Goal: Task Accomplishment & Management: Complete application form

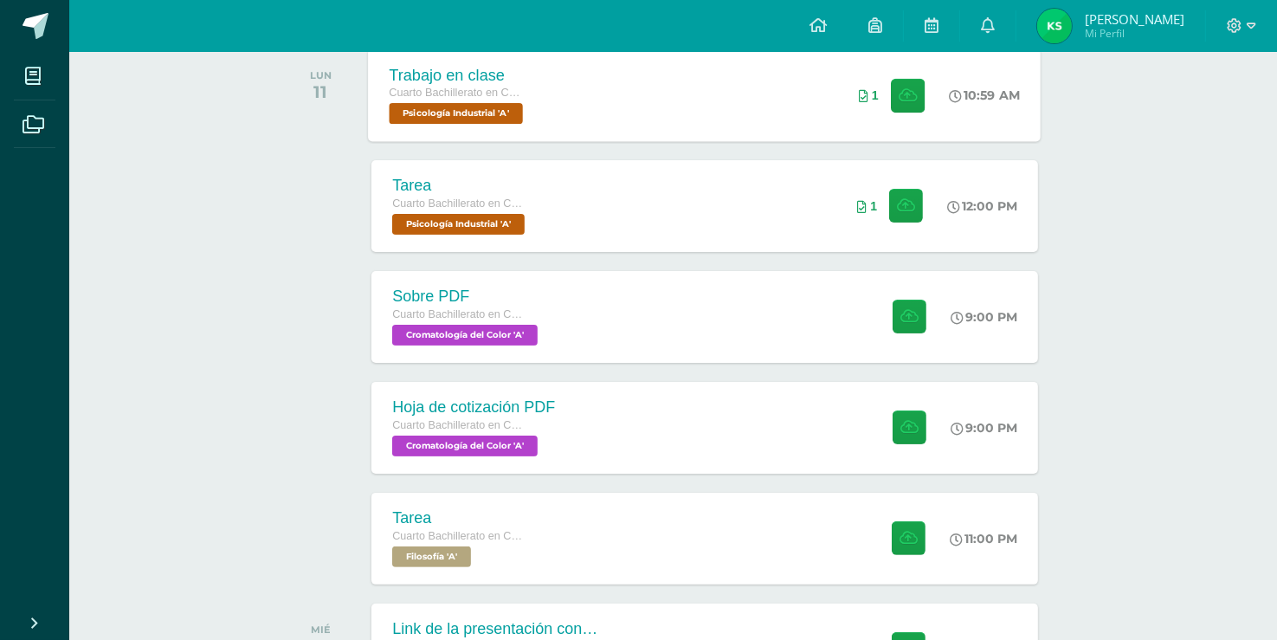
scroll to position [301, 0]
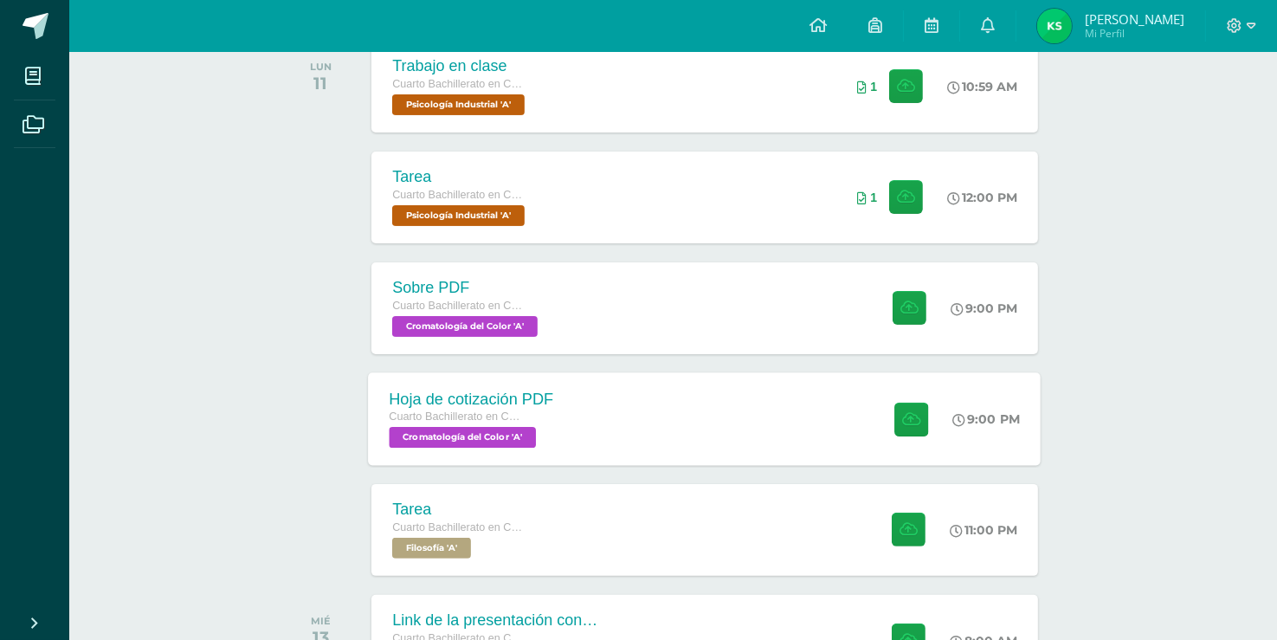
click at [658, 406] on div "Hoja de cotización PDF Cuarto Bachillerato en CCLL en Diseño Grafico Cromatolog…" at bounding box center [705, 418] width 673 height 93
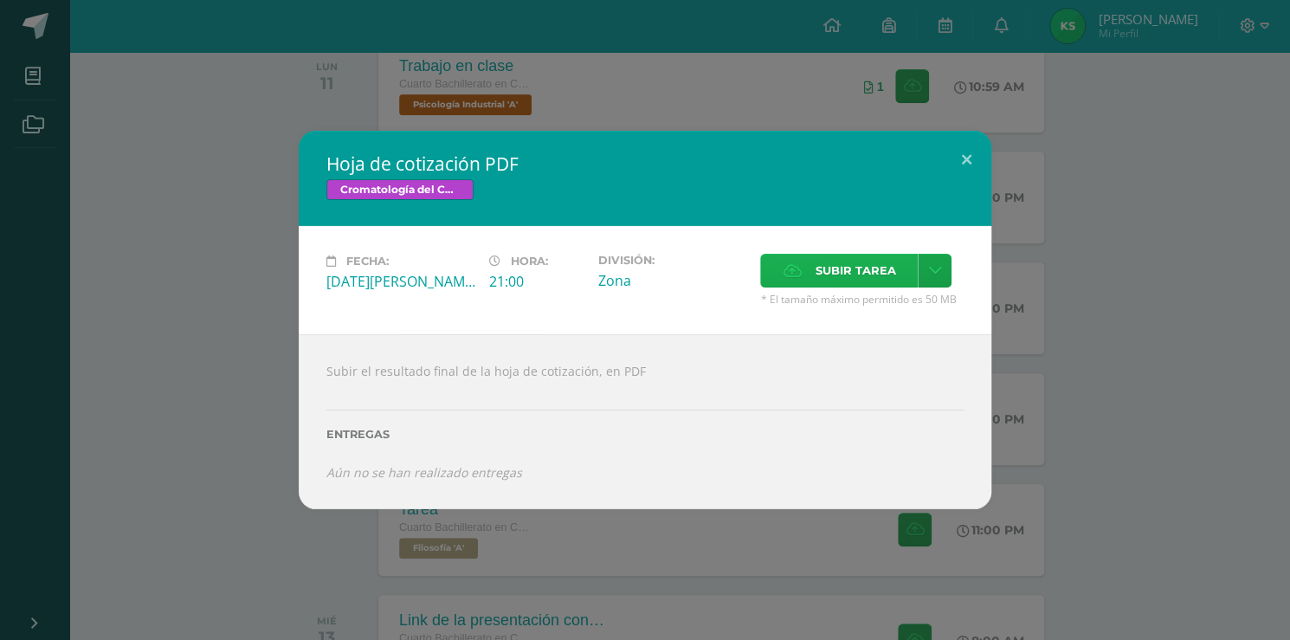
click at [886, 281] on span "Subir tarea" at bounding box center [854, 270] width 80 height 32
click at [0, 0] on input "Subir tarea" at bounding box center [0, 0] width 0 height 0
click at [825, 277] on span "Subir tarea" at bounding box center [854, 270] width 80 height 32
click at [0, 0] on input "Subir tarea" at bounding box center [0, 0] width 0 height 0
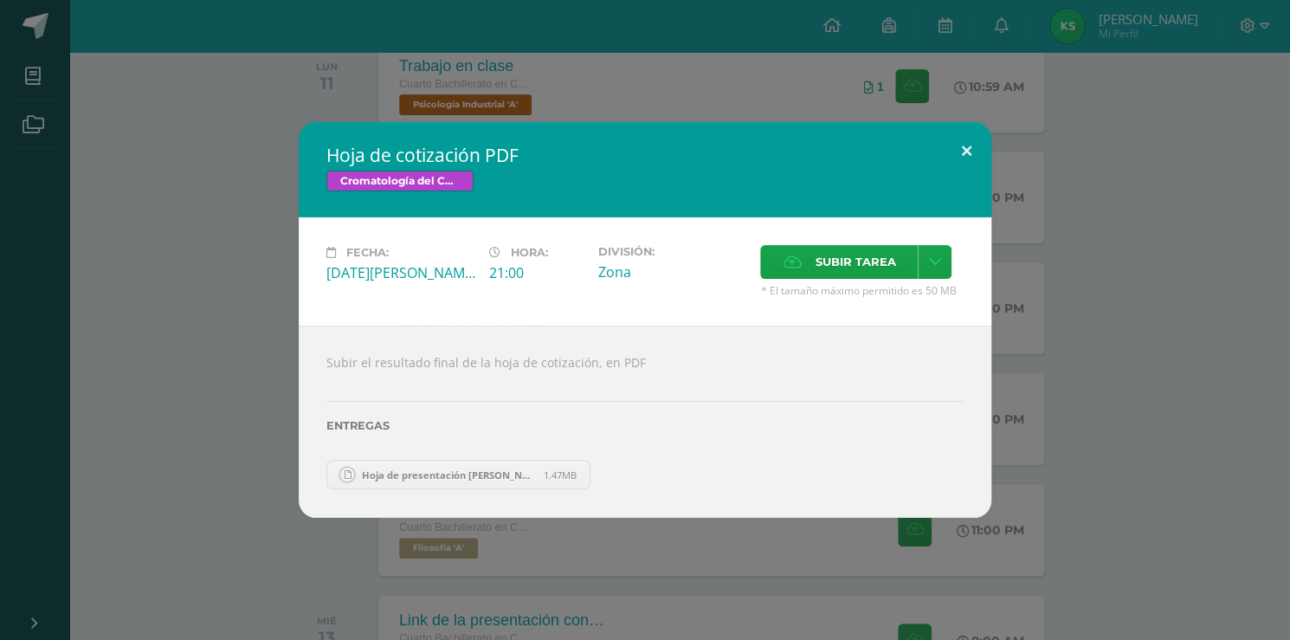
click at [968, 151] on button at bounding box center [966, 151] width 49 height 59
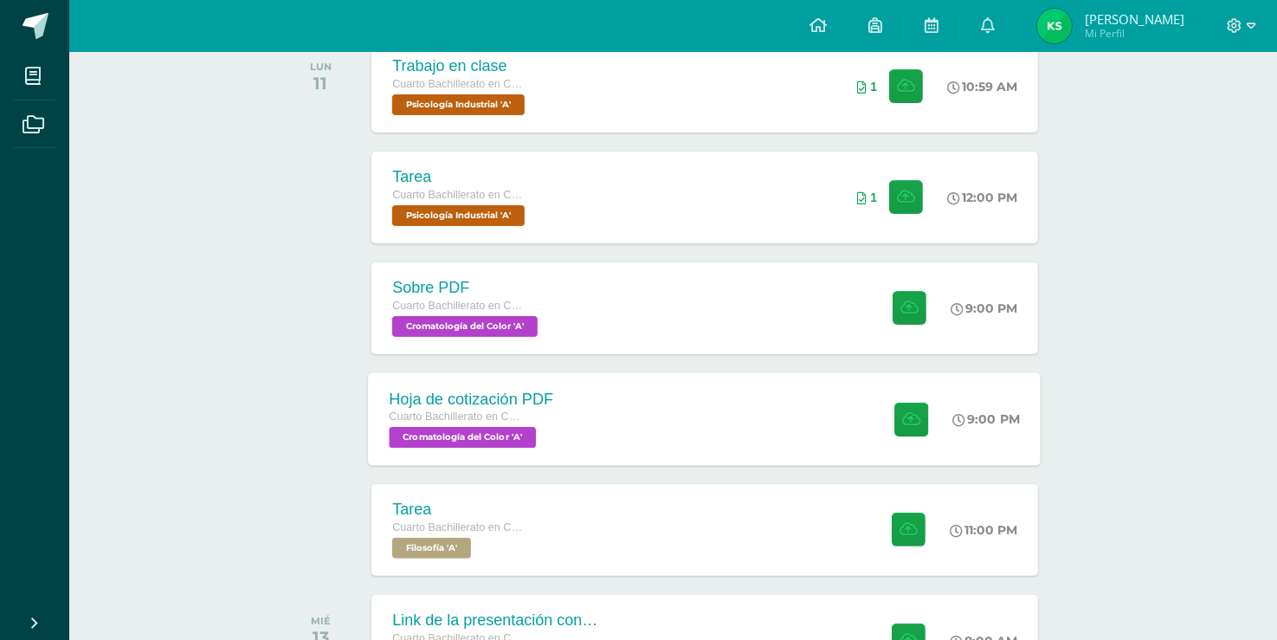
click at [780, 422] on div "Hoja de cotización PDF Cuarto Bachillerato en CCLL en Diseño Grafico Cromatolog…" at bounding box center [705, 418] width 673 height 93
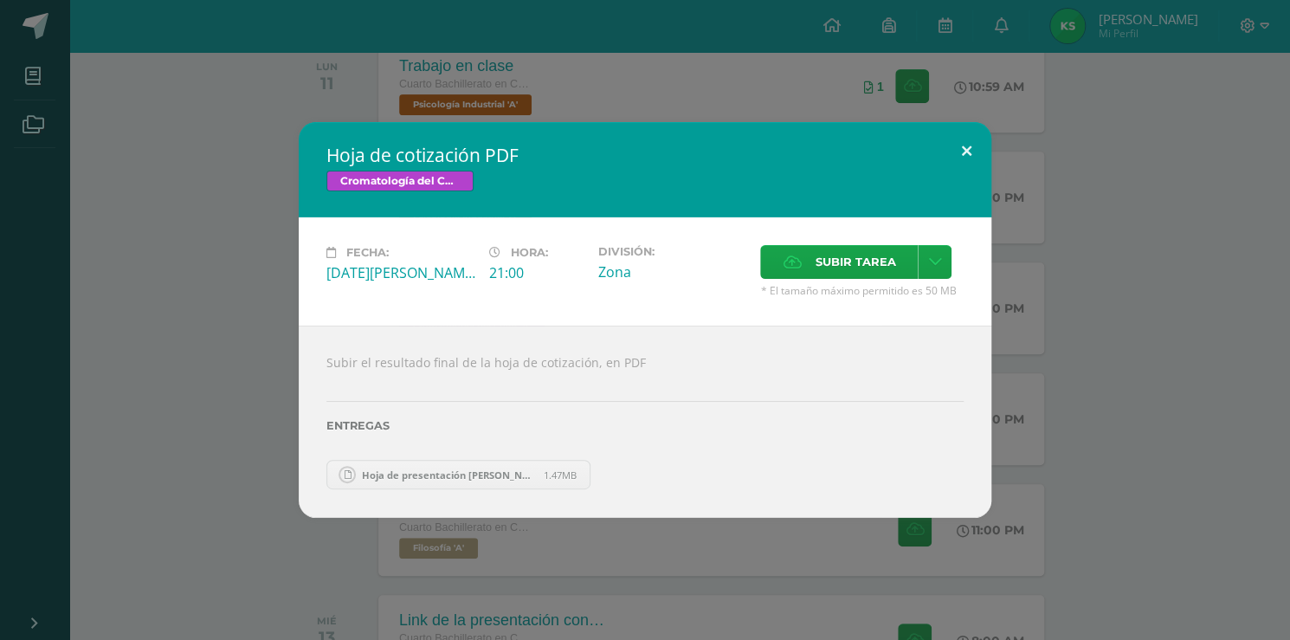
click at [956, 148] on button at bounding box center [966, 151] width 49 height 59
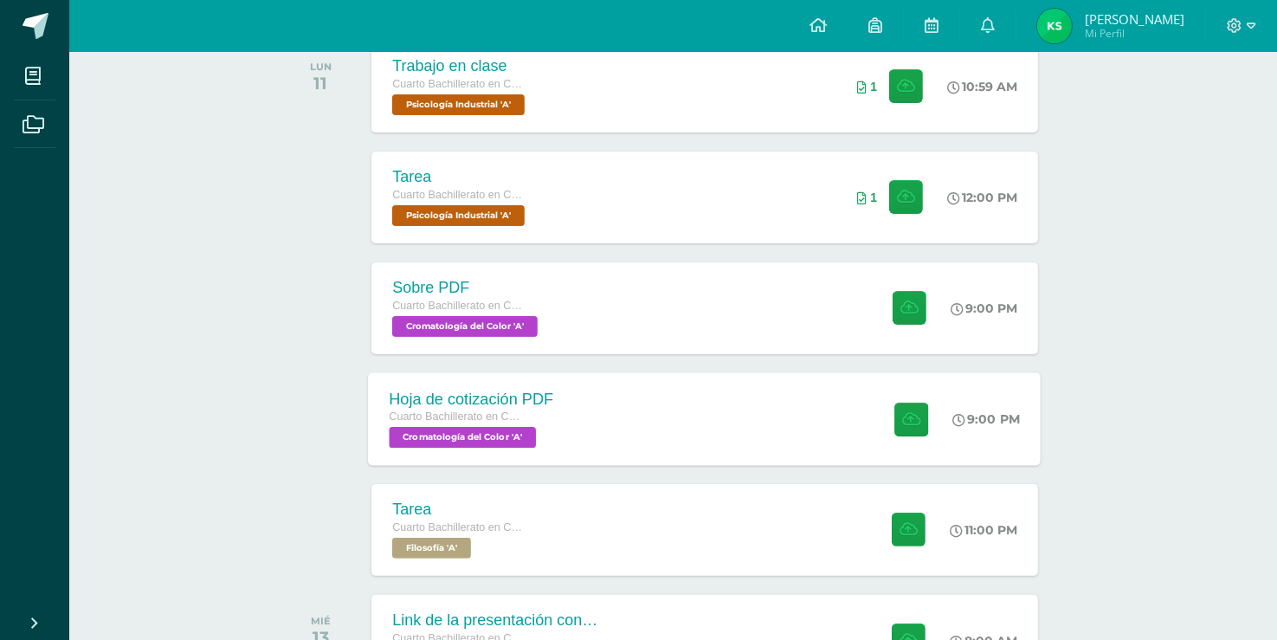
click at [724, 422] on div "Hoja de cotización PDF Cuarto Bachillerato en CCLL en Diseño Grafico Cromatolog…" at bounding box center [705, 418] width 673 height 93
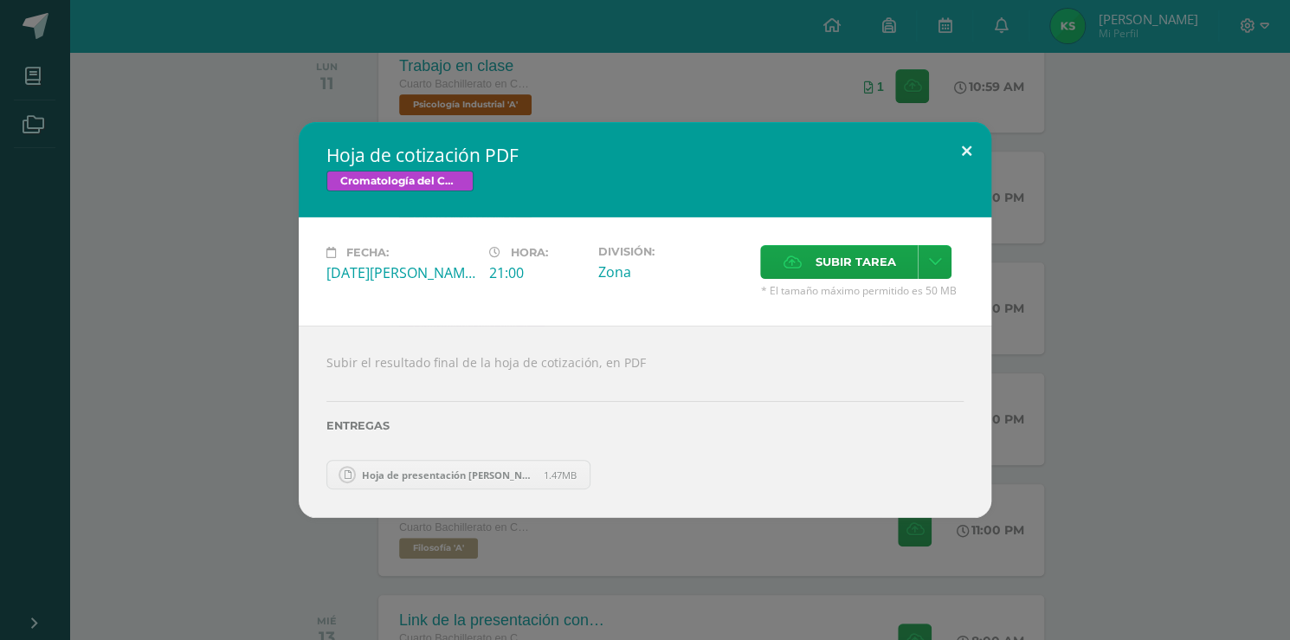
click at [975, 148] on button at bounding box center [966, 151] width 49 height 59
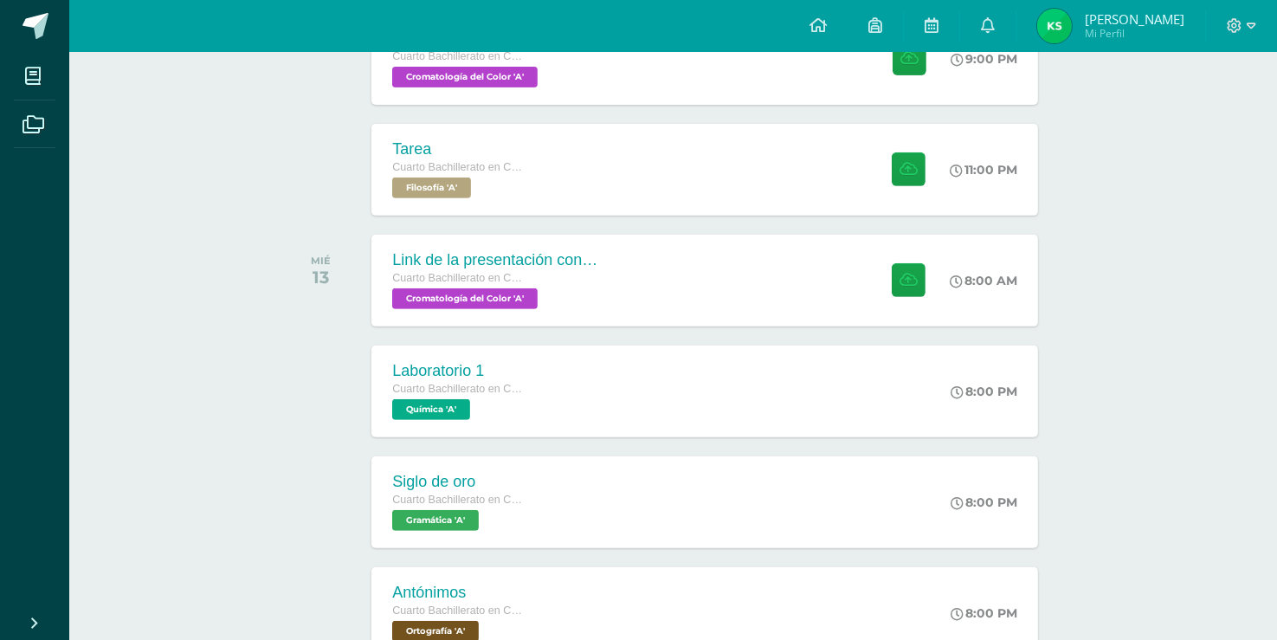
scroll to position [661, 0]
click at [775, 204] on div "Tarea Cuarto Bachillerato en CCLL en Diseño Grafico Filosofía 'A' 11:00 PM [GEO…" at bounding box center [705, 169] width 673 height 93
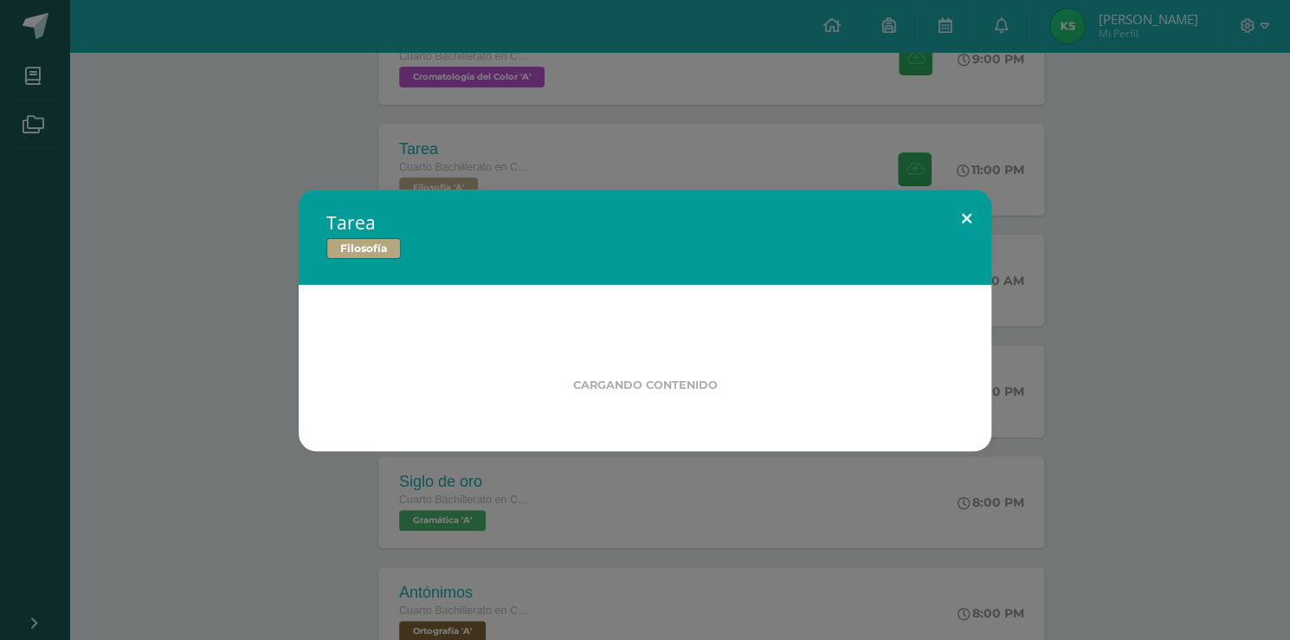
click at [973, 216] on button at bounding box center [966, 219] width 49 height 59
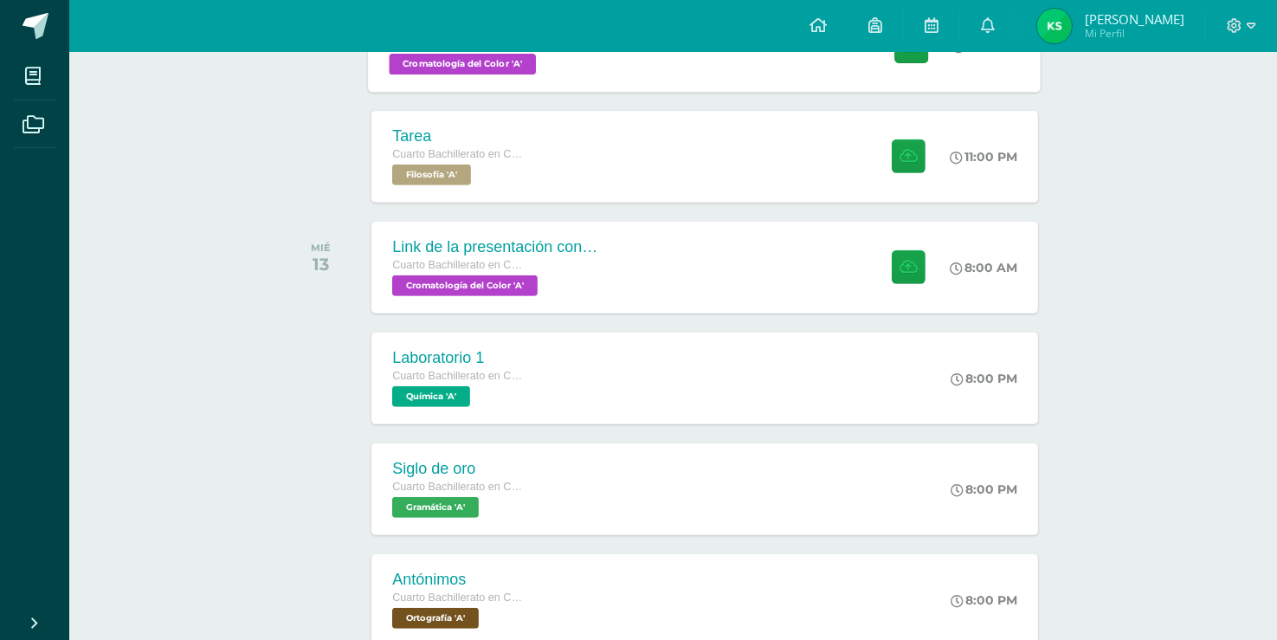
scroll to position [675, 0]
click at [769, 171] on div "Tarea Cuarto Bachillerato en CCLL en Diseño Grafico Filosofía 'A' 11:00 PM [GEO…" at bounding box center [705, 155] width 673 height 93
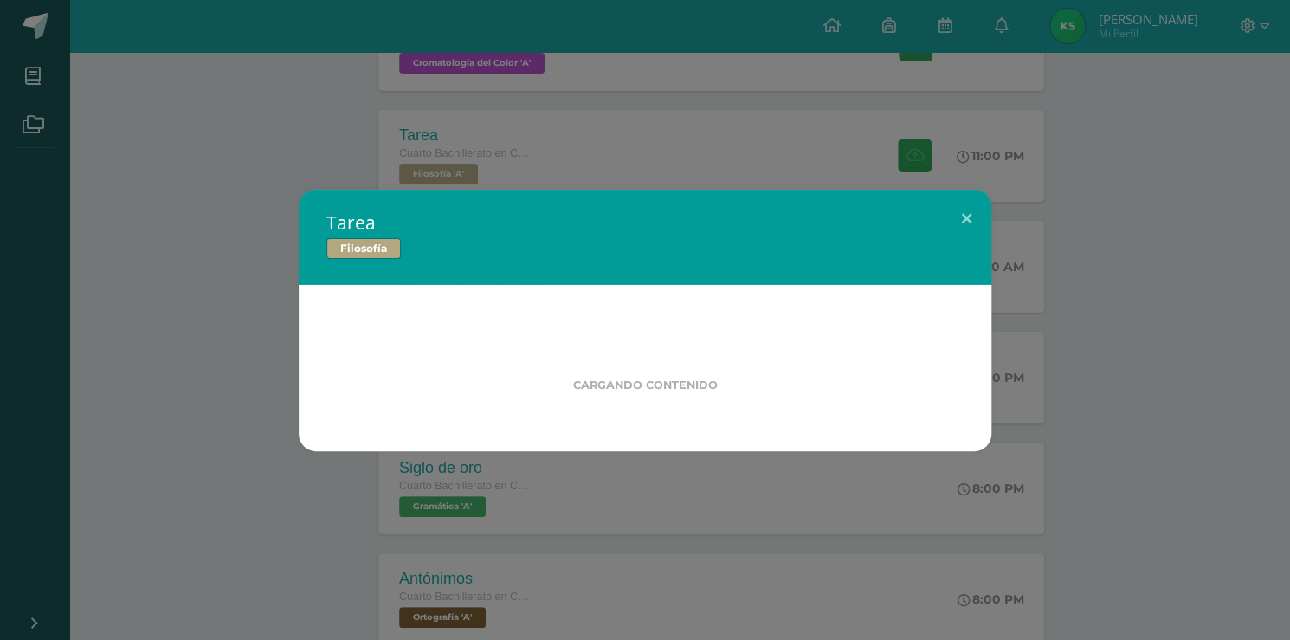
click at [1124, 247] on div "Tarea Filosofía Cargando contenido" at bounding box center [645, 320] width 1276 height 261
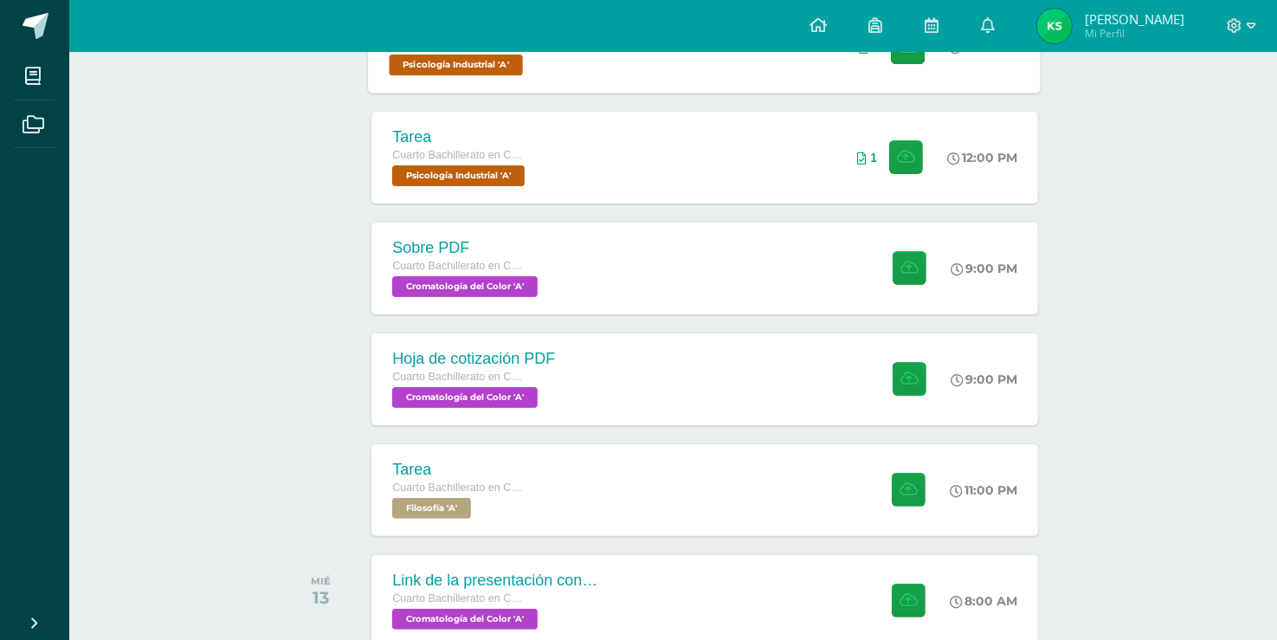
scroll to position [364, 0]
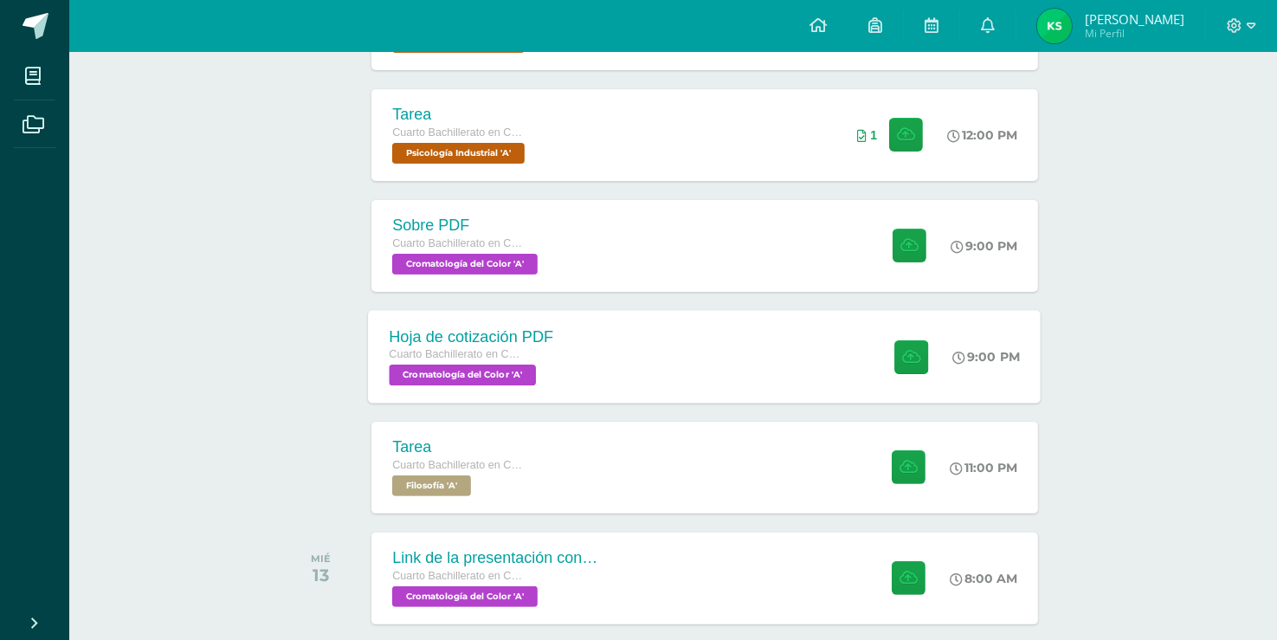
click at [620, 334] on div "Hoja de cotización PDF Cuarto Bachillerato en CCLL en Diseño Grafico Cromatolog…" at bounding box center [705, 356] width 673 height 93
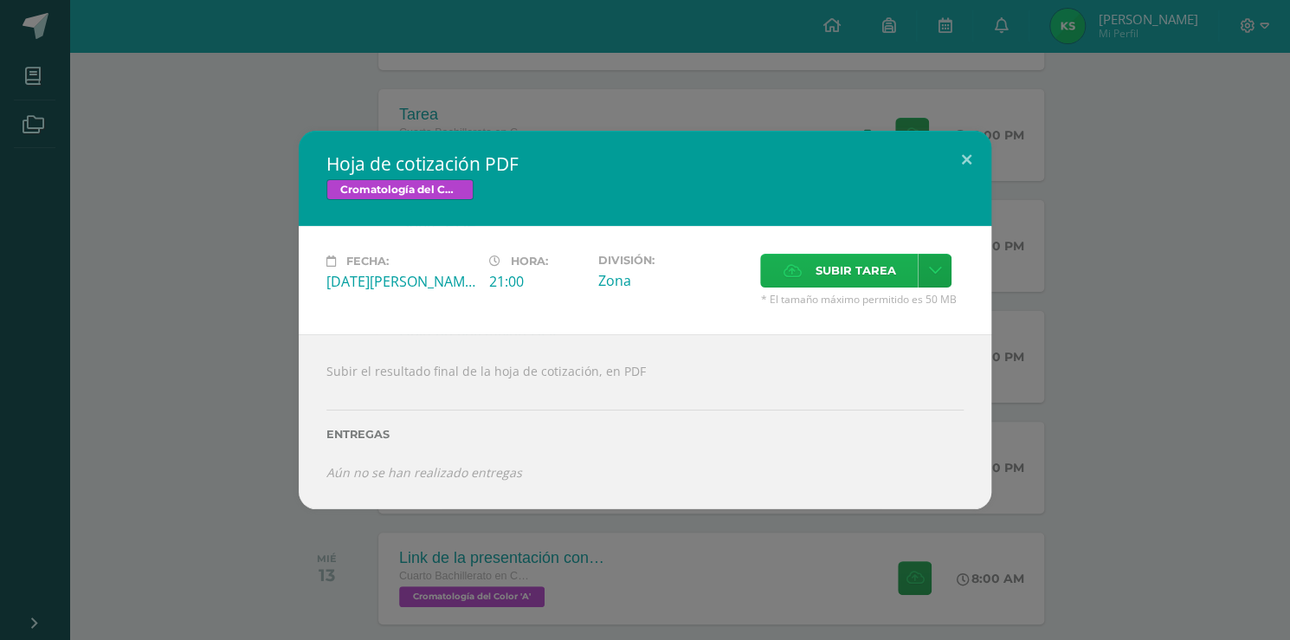
click at [874, 280] on span "Subir tarea" at bounding box center [854, 270] width 80 height 32
click at [0, 0] on input "Subir tarea" at bounding box center [0, 0] width 0 height 0
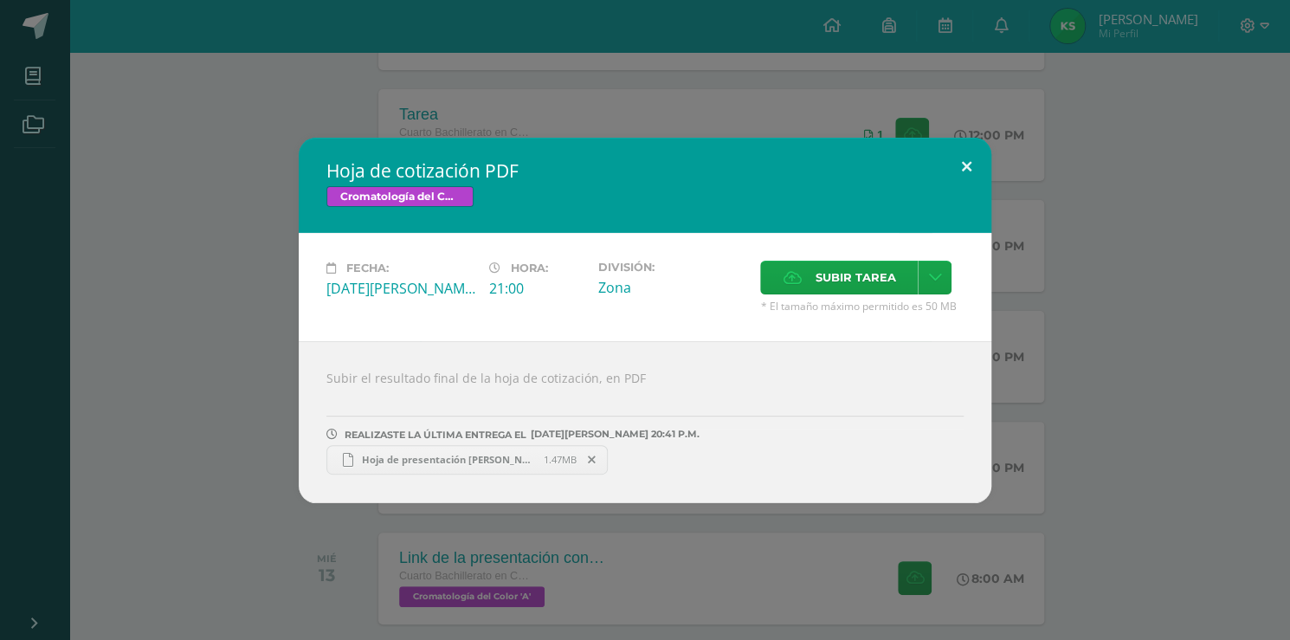
click at [973, 154] on button at bounding box center [966, 167] width 49 height 59
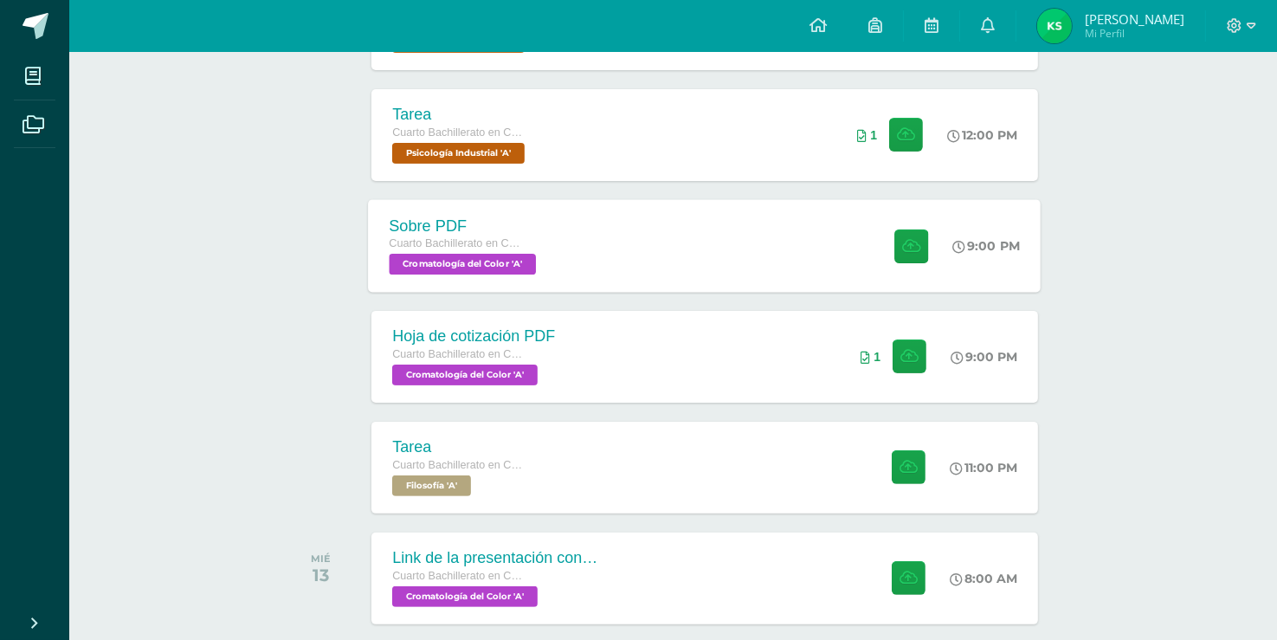
click at [732, 261] on div "Sobre PDF Cuarto Bachillerato en CCLL en Diseño Grafico Cromatología del Color …" at bounding box center [705, 245] width 673 height 93
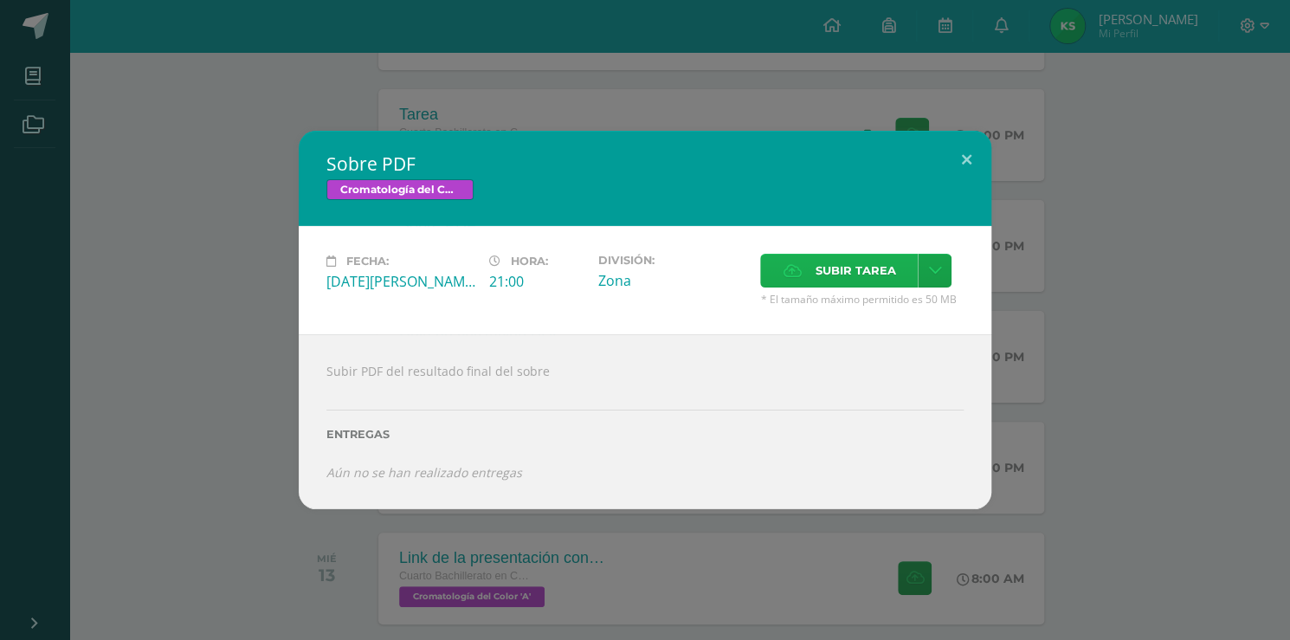
click at [807, 273] on label "Subir tarea" at bounding box center [839, 271] width 158 height 34
click at [0, 0] on input "Subir tarea" at bounding box center [0, 0] width 0 height 0
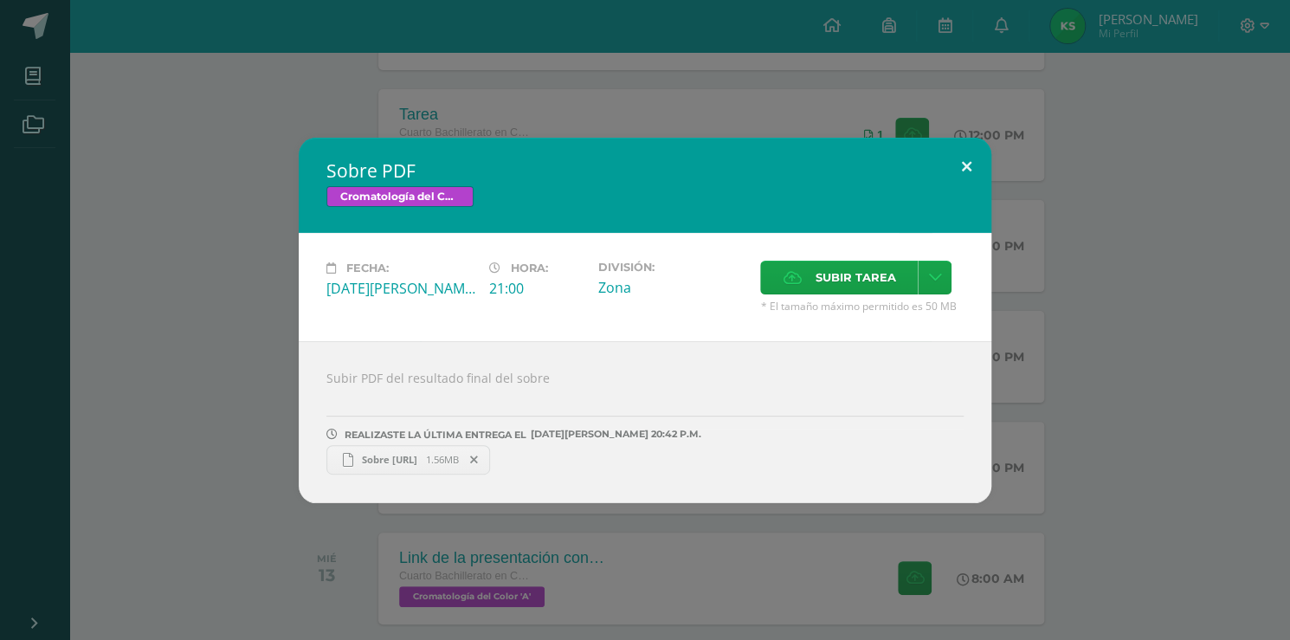
click at [969, 172] on button at bounding box center [966, 167] width 49 height 59
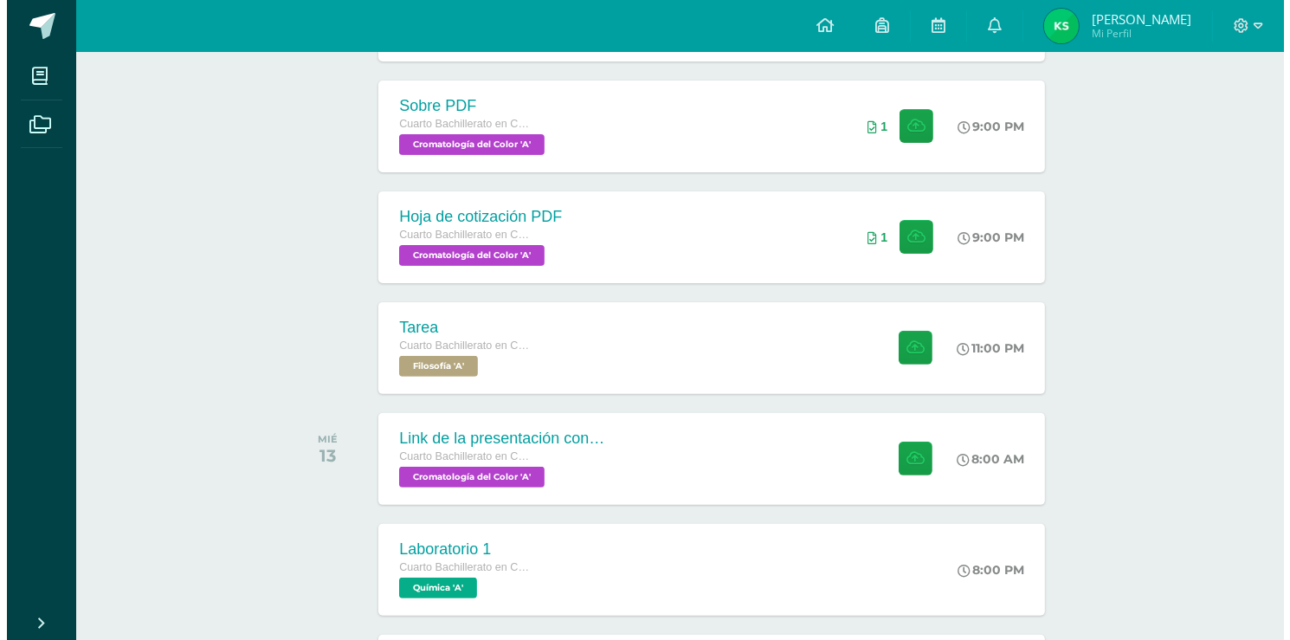
scroll to position [484, 0]
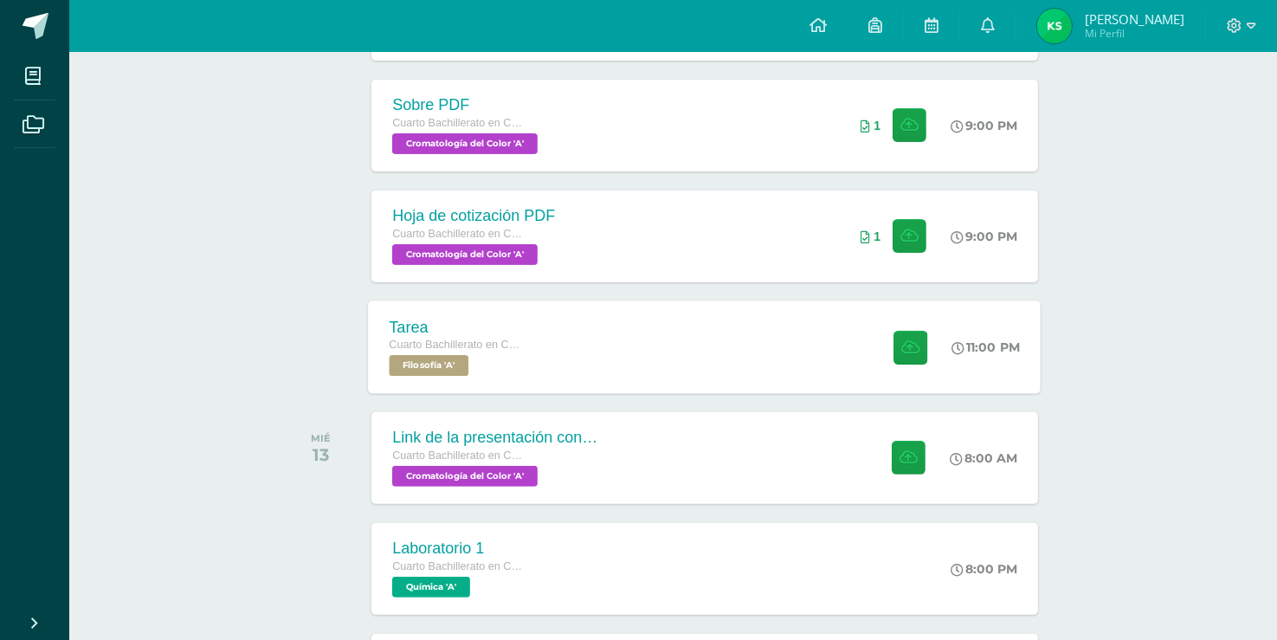
click at [795, 369] on div "Tarea Cuarto Bachillerato en CCLL en Diseño Grafico Filosofía 'A' 11:00 PM [GEO…" at bounding box center [705, 346] width 673 height 93
